Goal: Information Seeking & Learning: Learn about a topic

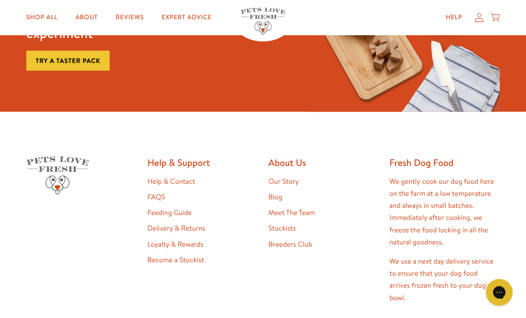
scroll to position [1620, 0]
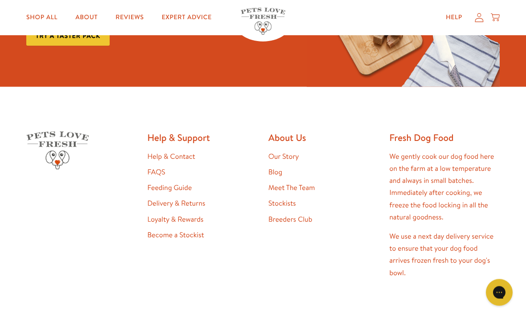
click at [276, 157] on link "Our Story" at bounding box center [283, 157] width 31 height 10
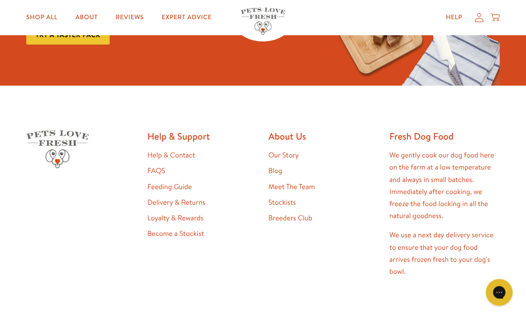
scroll to position [2307, 0]
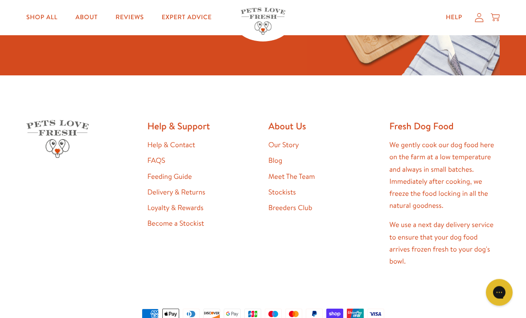
click at [303, 182] on link "Meet The Team" at bounding box center [291, 177] width 46 height 10
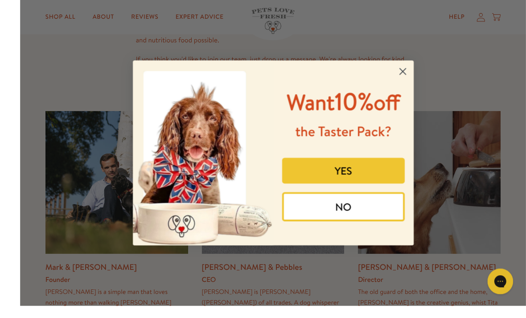
scroll to position [118, 0]
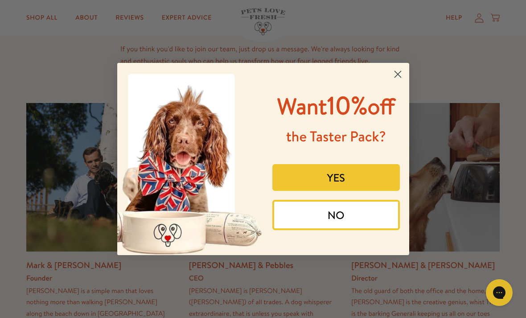
click at [405, 82] on icon "Close dialog" at bounding box center [398, 74] width 16 height 16
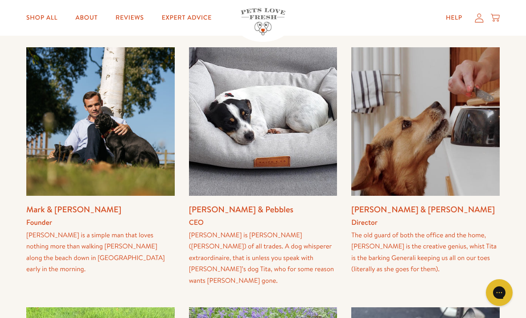
scroll to position [188, 0]
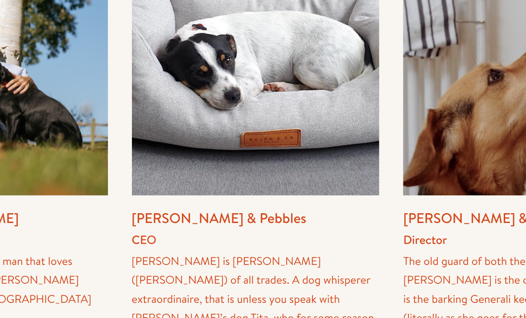
click at [189, 111] on img at bounding box center [263, 107] width 148 height 148
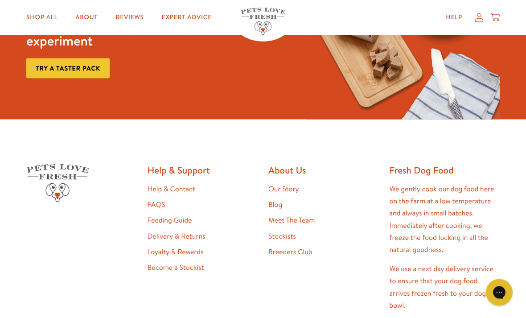
scroll to position [824, 0]
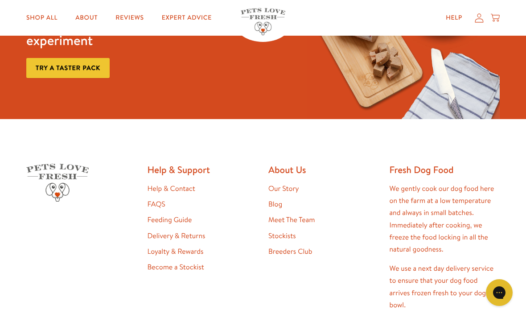
click at [278, 164] on div "About Us Our Story Blog Meet The Team Stockists Breeders Club" at bounding box center [323, 252] width 111 height 176
click at [158, 184] on link "Help & Contact" at bounding box center [172, 189] width 48 height 10
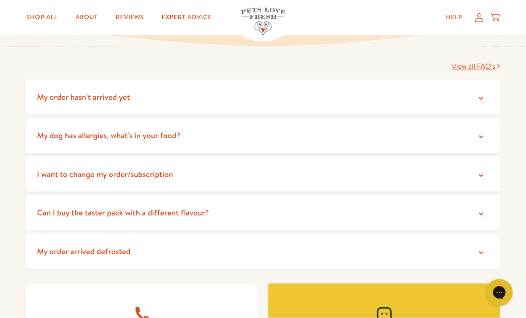
scroll to position [161, 0]
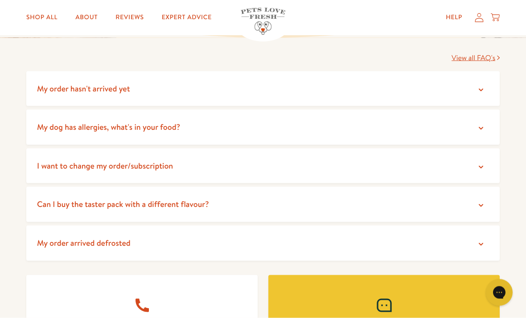
click at [41, 91] on span "My order hasn't arrived yet" at bounding box center [83, 88] width 93 height 11
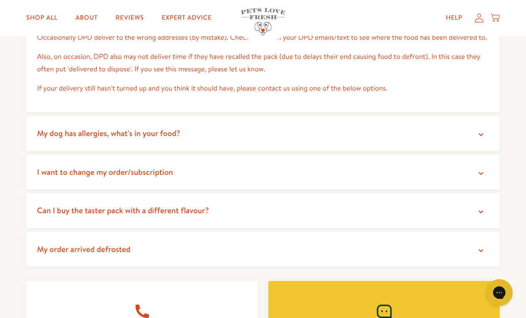
scroll to position [238, 0]
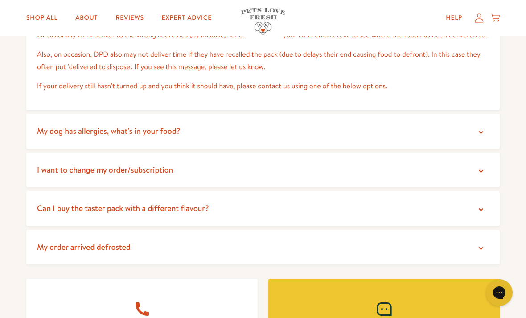
click at [33, 125] on summary "My dog has allergies, what's in your food?" at bounding box center [262, 131] width 473 height 35
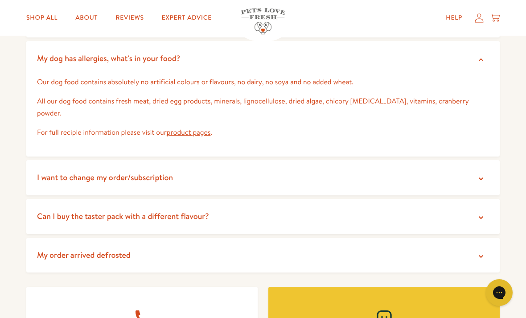
click at [41, 172] on span "I want to change my order/subscription" at bounding box center [105, 177] width 136 height 11
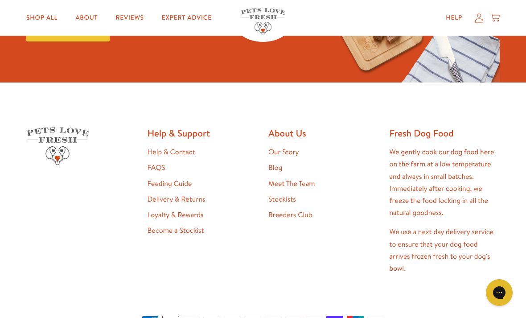
scroll to position [1015, 0]
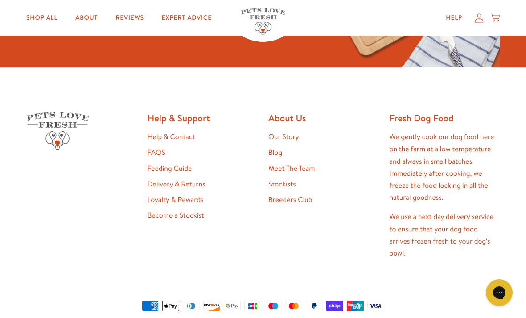
click at [292, 132] on link "Our Story" at bounding box center [283, 137] width 31 height 10
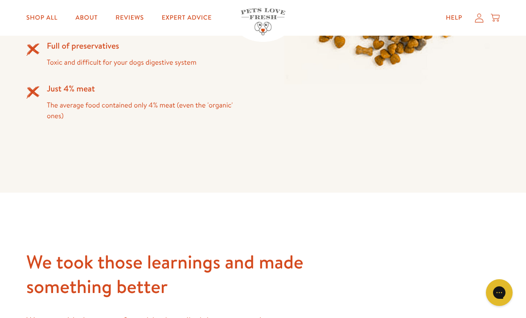
scroll to position [1015, 0]
